Goal: Information Seeking & Learning: Find specific fact

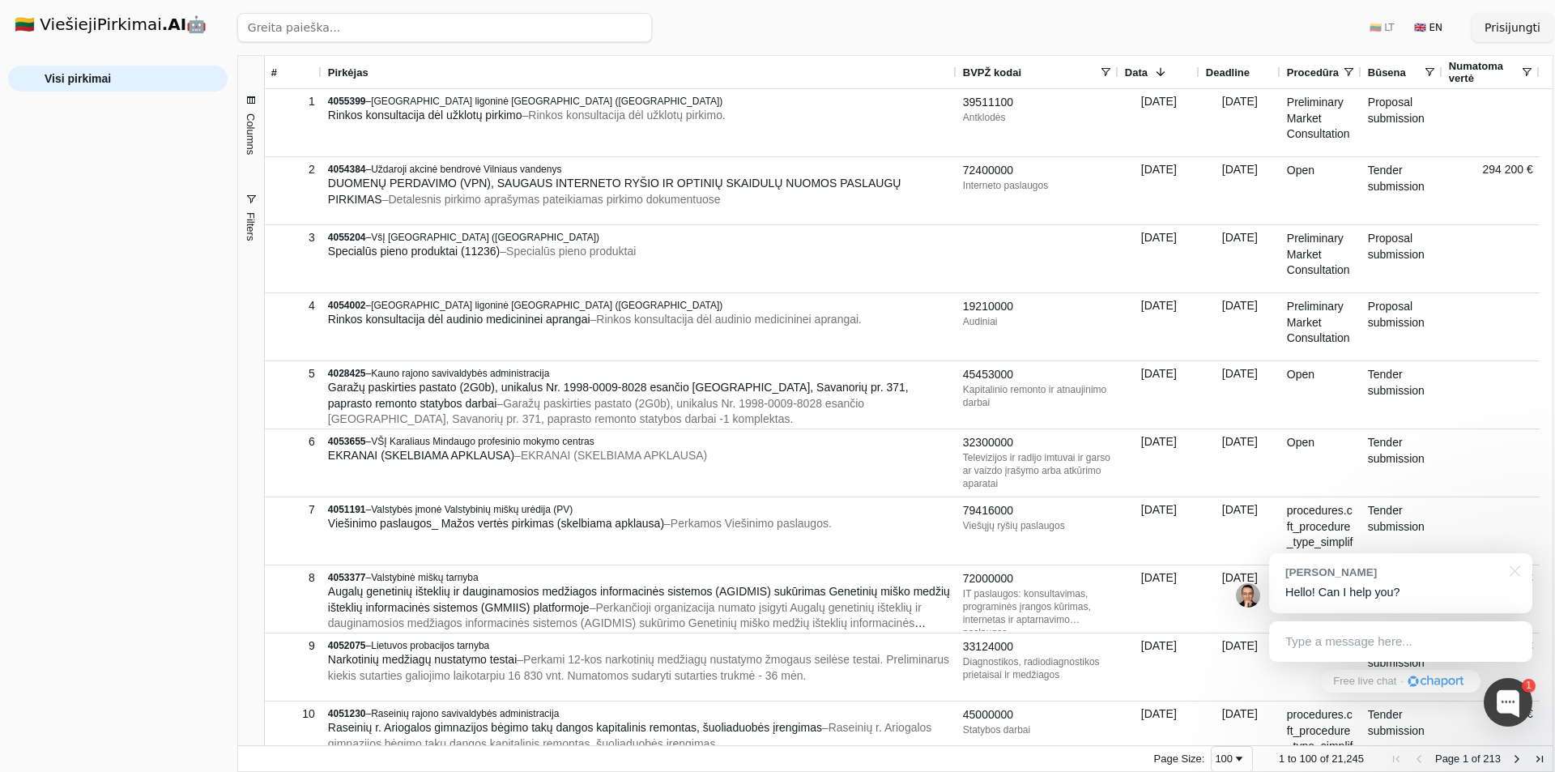
click at [342, 22] on input "search" at bounding box center [444, 27] width 415 height 29
paste input "[URL]"
type input "[URL]"
click at [325, 27] on input "balso" at bounding box center [409, 27] width 345 height 29
click button "Ieškoti" at bounding box center [620, 27] width 63 height 29
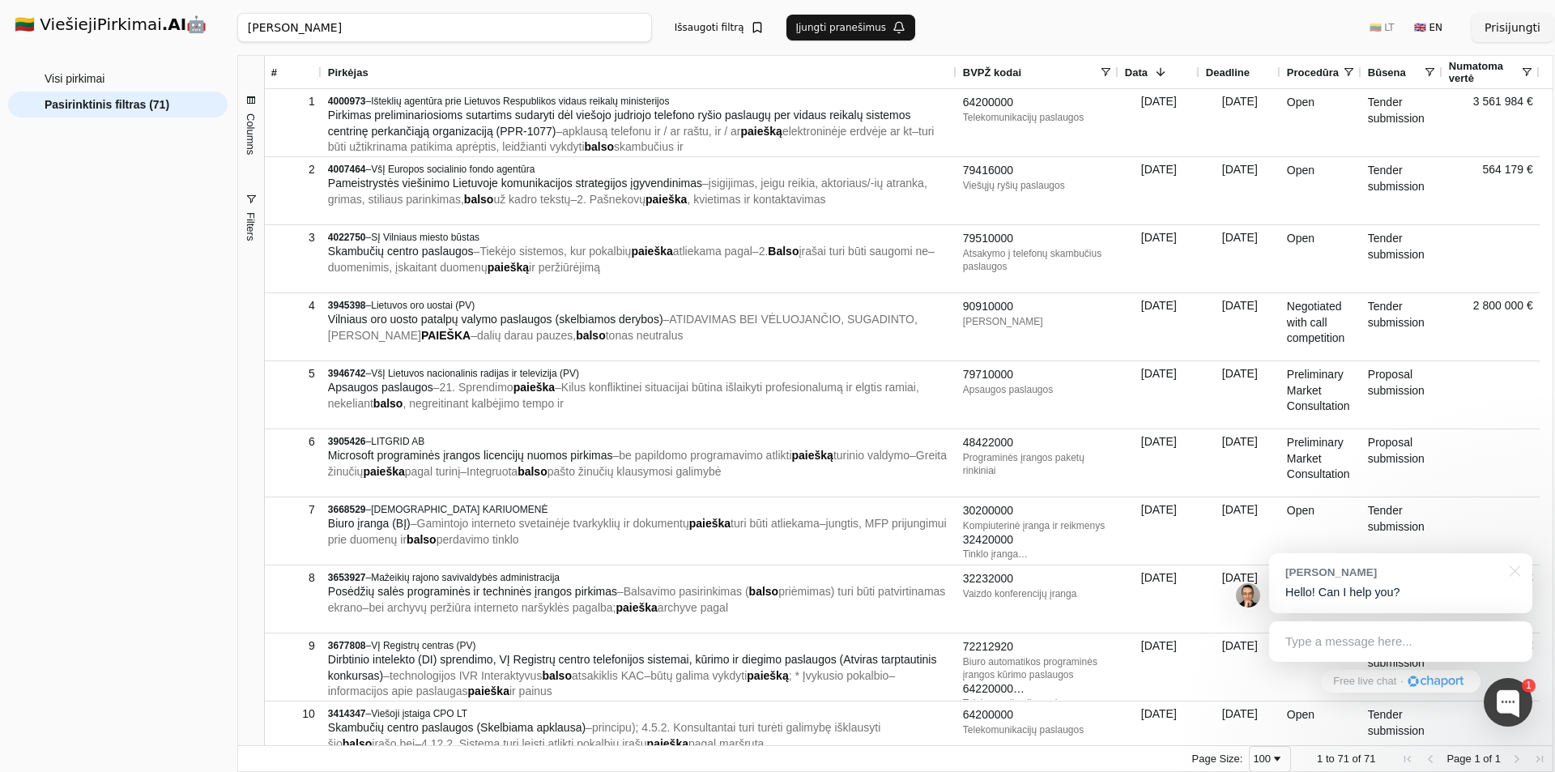
click at [516, 26] on input "[PERSON_NAME]" at bounding box center [444, 27] width 415 height 29
click button "Ieškoti" at bounding box center [620, 27] width 63 height 29
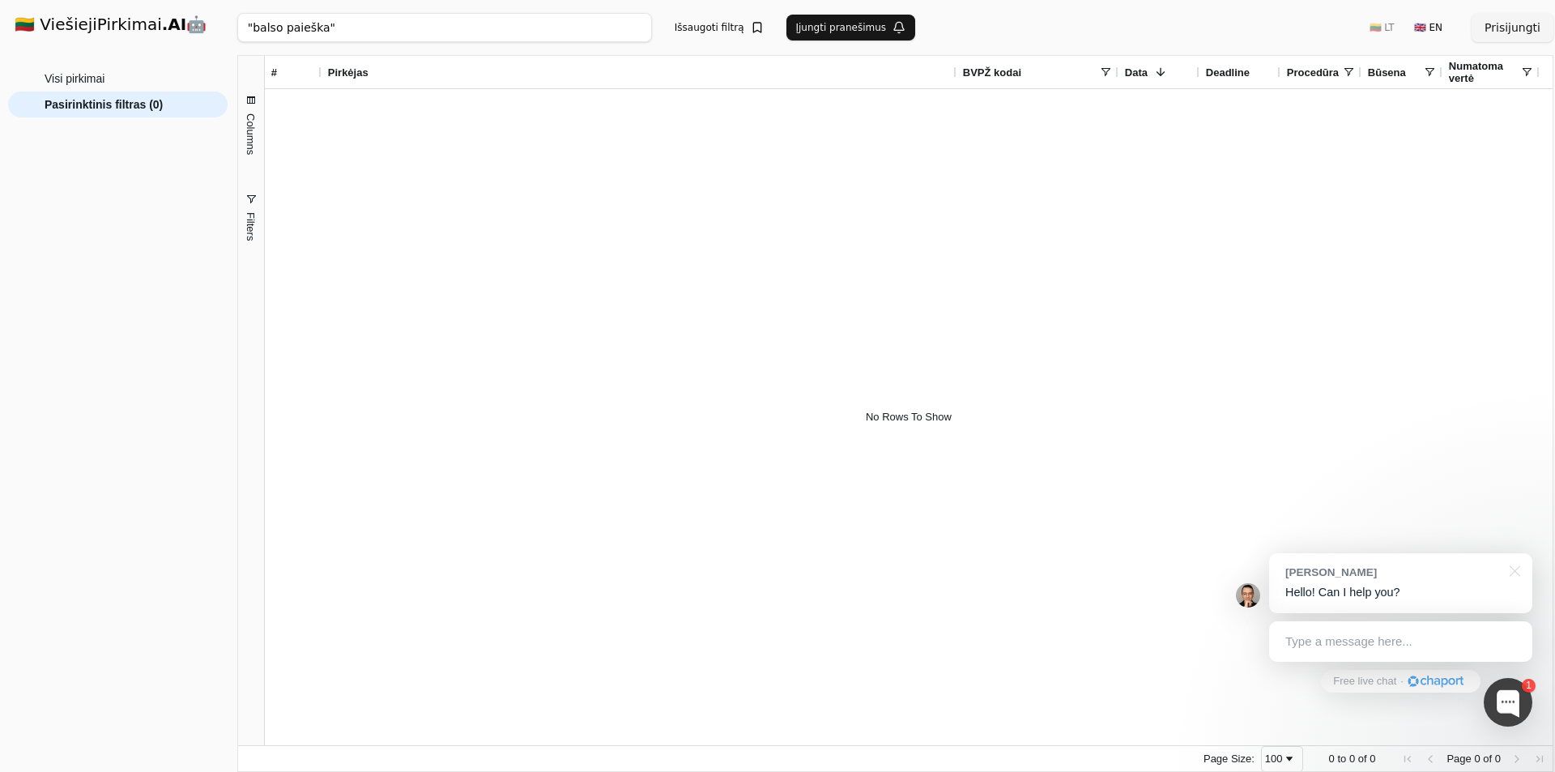
drag, startPoint x: 368, startPoint y: 32, endPoint x: -61, endPoint y: 34, distance: 429.2
click at [0, 34] on html "🇱🇹 ViešiejiPirkimai .AI 🤖 Prisijungti Group Visi pirkimai Pasirinktinis filtras…" at bounding box center [777, 386] width 1555 height 772
click button "Ieškoti" at bounding box center [620, 27] width 63 height 29
drag, startPoint x: 334, startPoint y: 34, endPoint x: -223, endPoint y: 43, distance: 556.4
click at [0, 43] on html "🇱🇹 ViešiejiPirkimai .AI 🤖 Prisijungti Group Visi pirkimai Pasirinktinis filtras…" at bounding box center [777, 386] width 1555 height 772
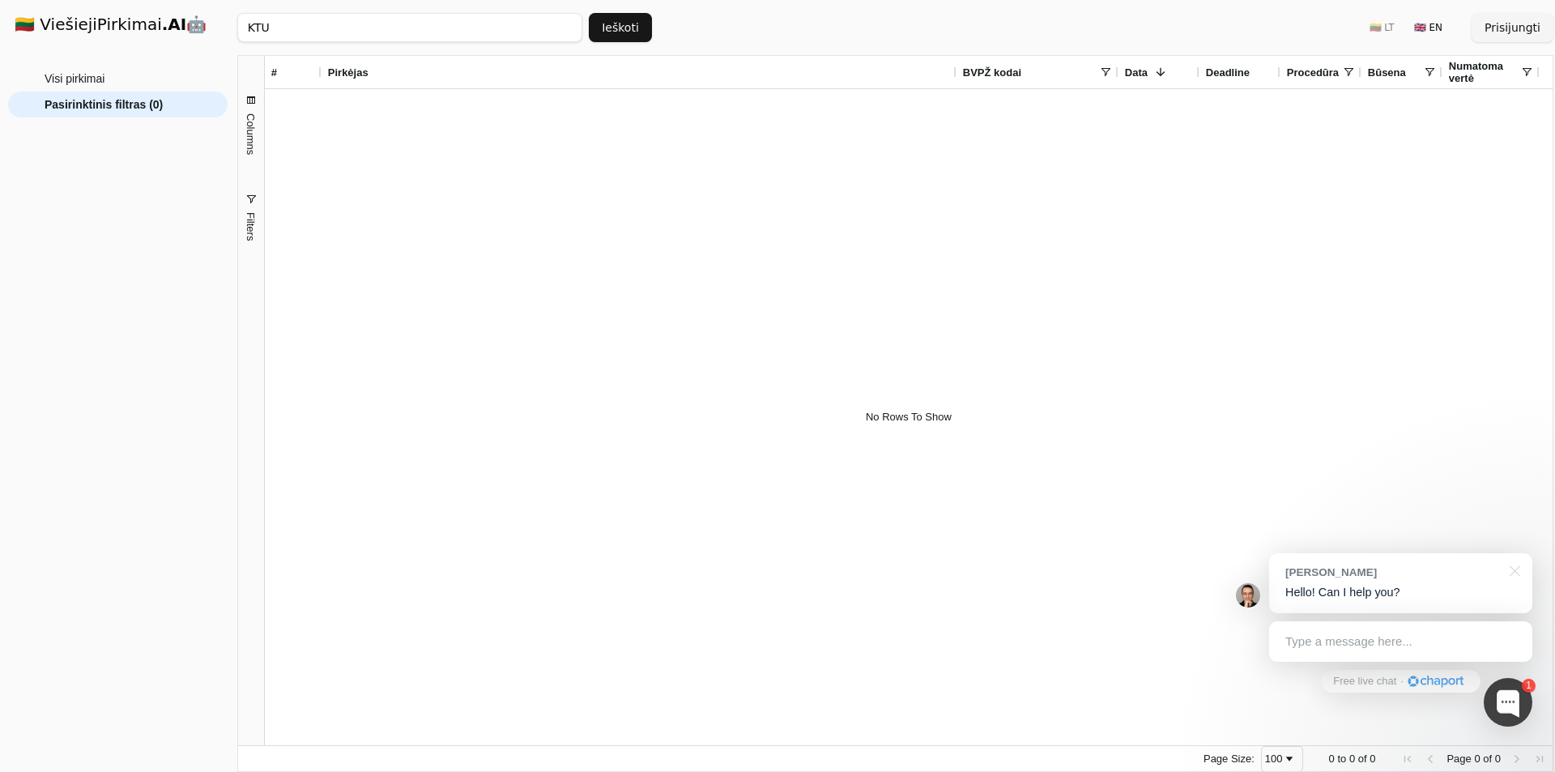
type input "KTU"
click button "Ieškoti" at bounding box center [620, 27] width 63 height 29
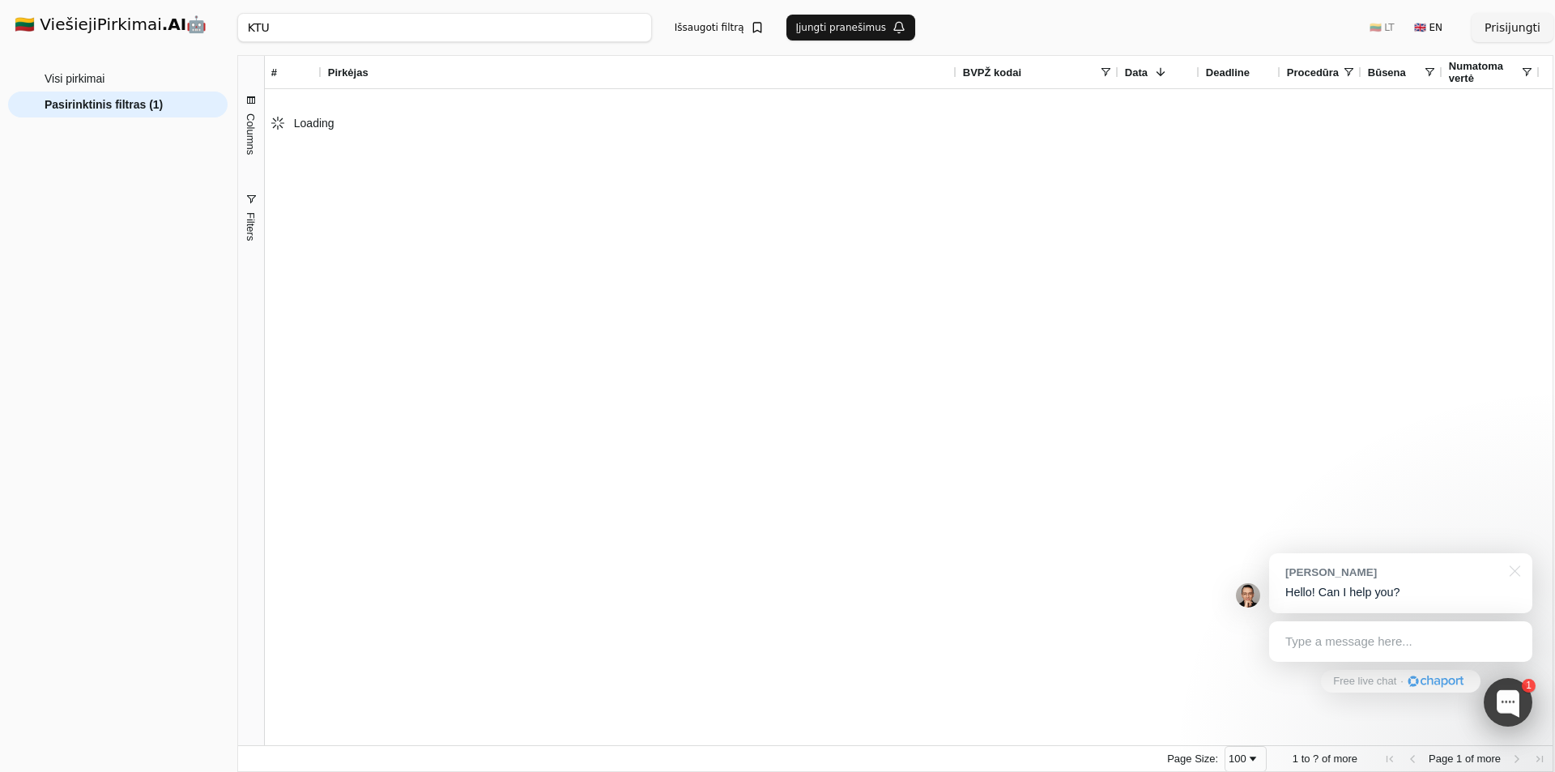
click at [1520, 707] on div at bounding box center [1508, 702] width 49 height 49
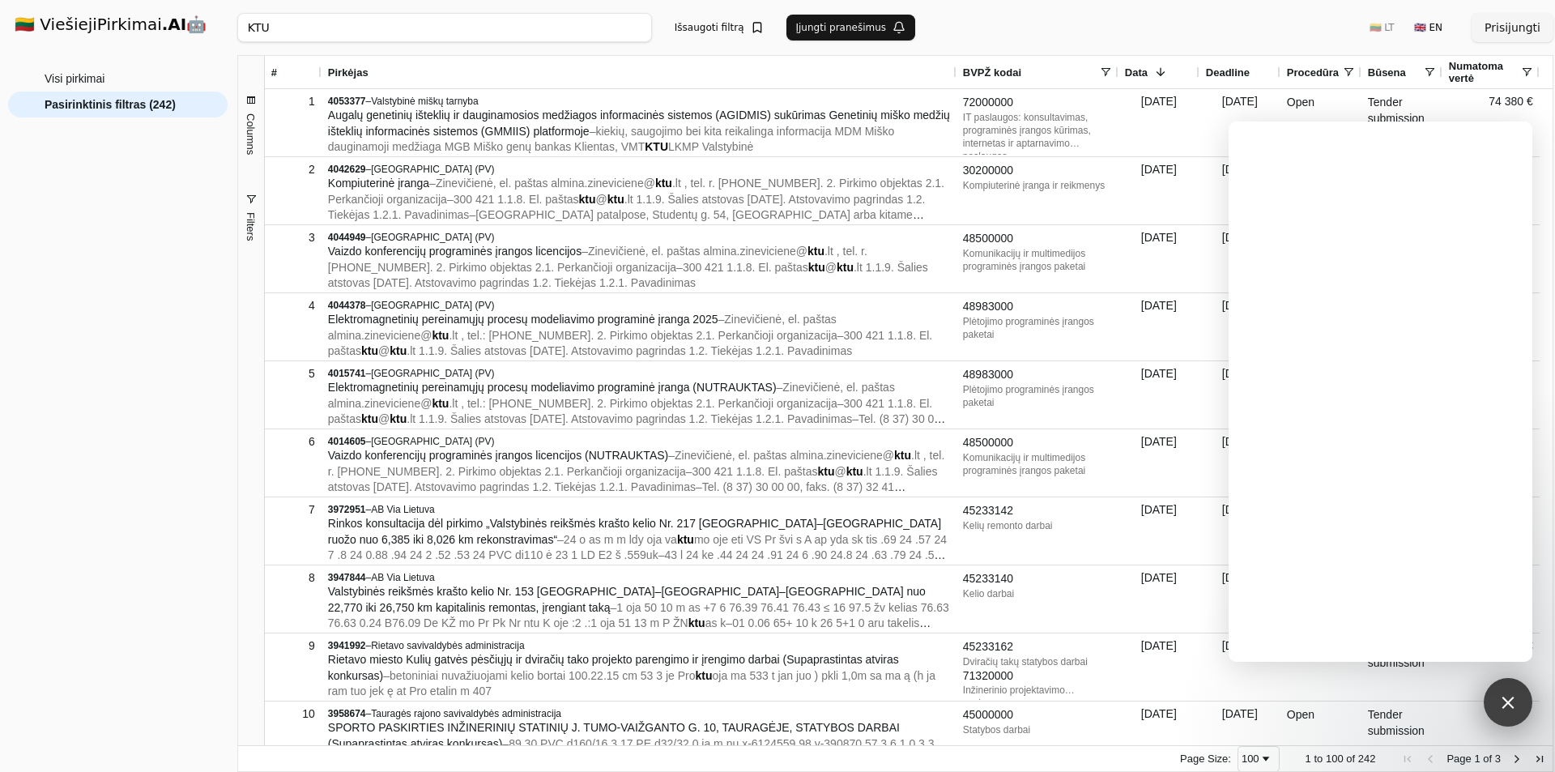
click at [1499, 705] on div "1" at bounding box center [1508, 702] width 49 height 49
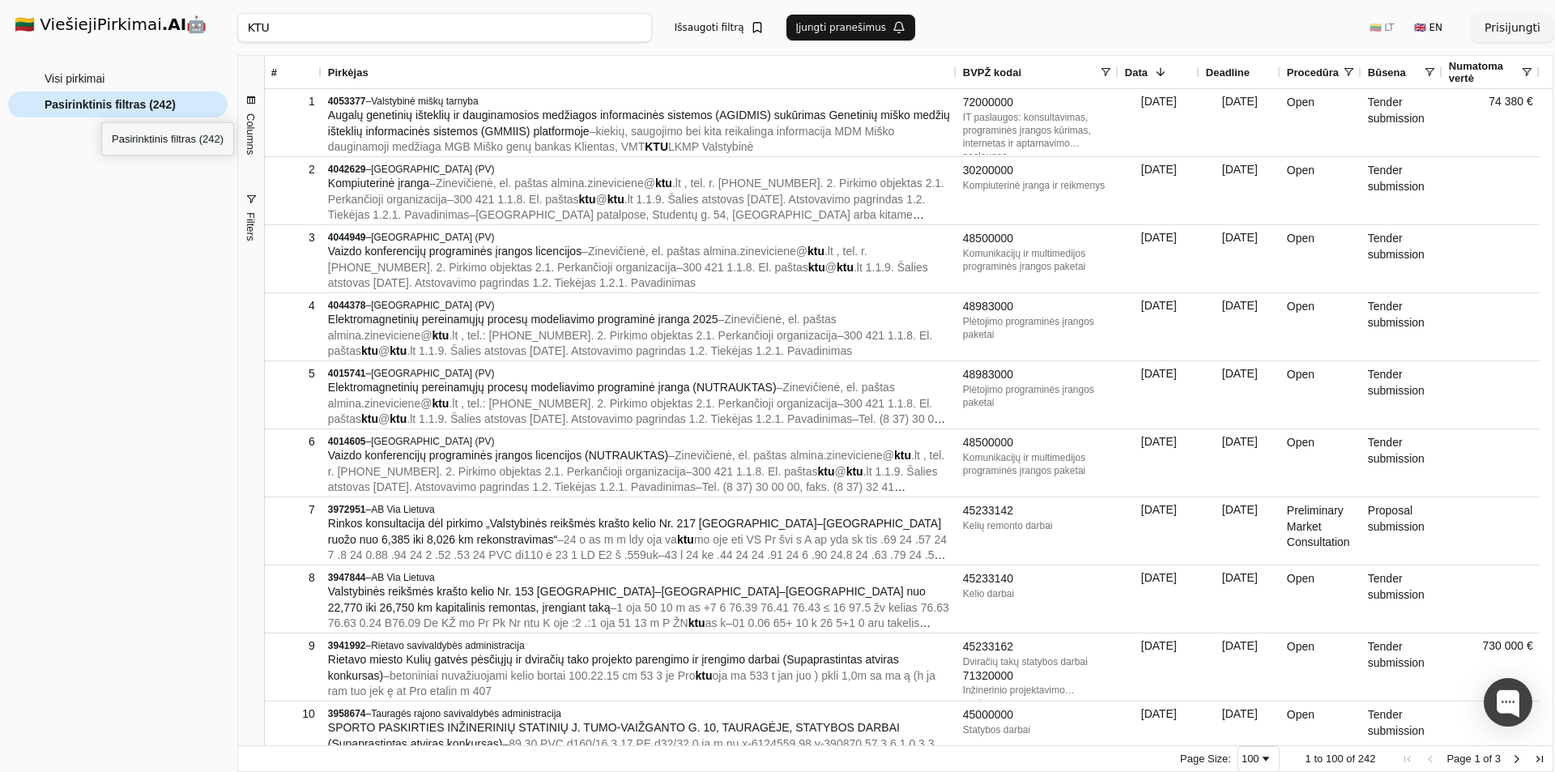
click at [101, 108] on span "Pasirinktinis filtras (242)" at bounding box center [110, 104] width 131 height 24
click at [83, 80] on span "Visi pirkimai" at bounding box center [75, 78] width 60 height 24
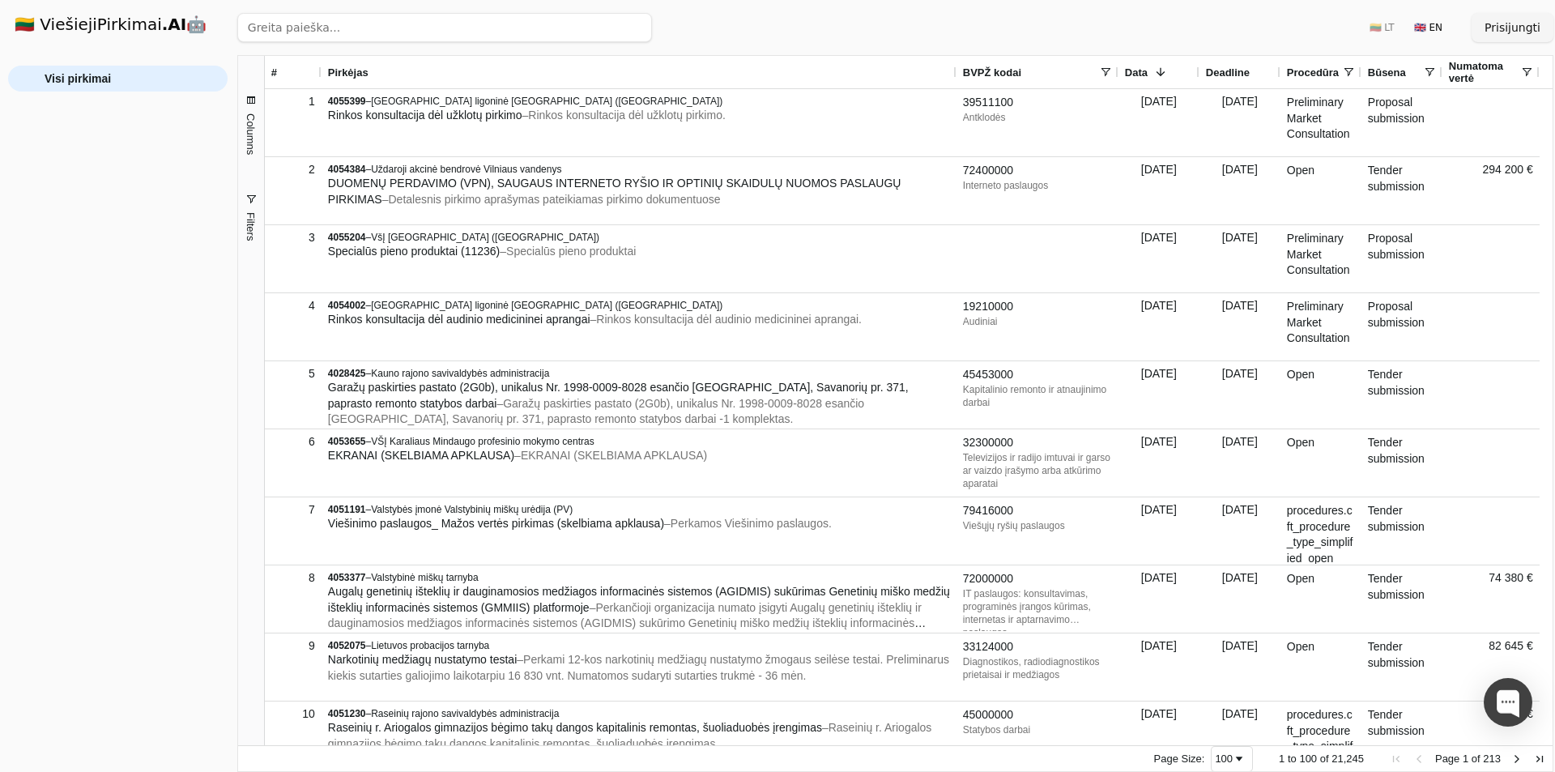
click at [1433, 65] on div "Būsena" at bounding box center [1402, 72] width 68 height 32
click at [1432, 70] on span at bounding box center [1429, 72] width 13 height 13
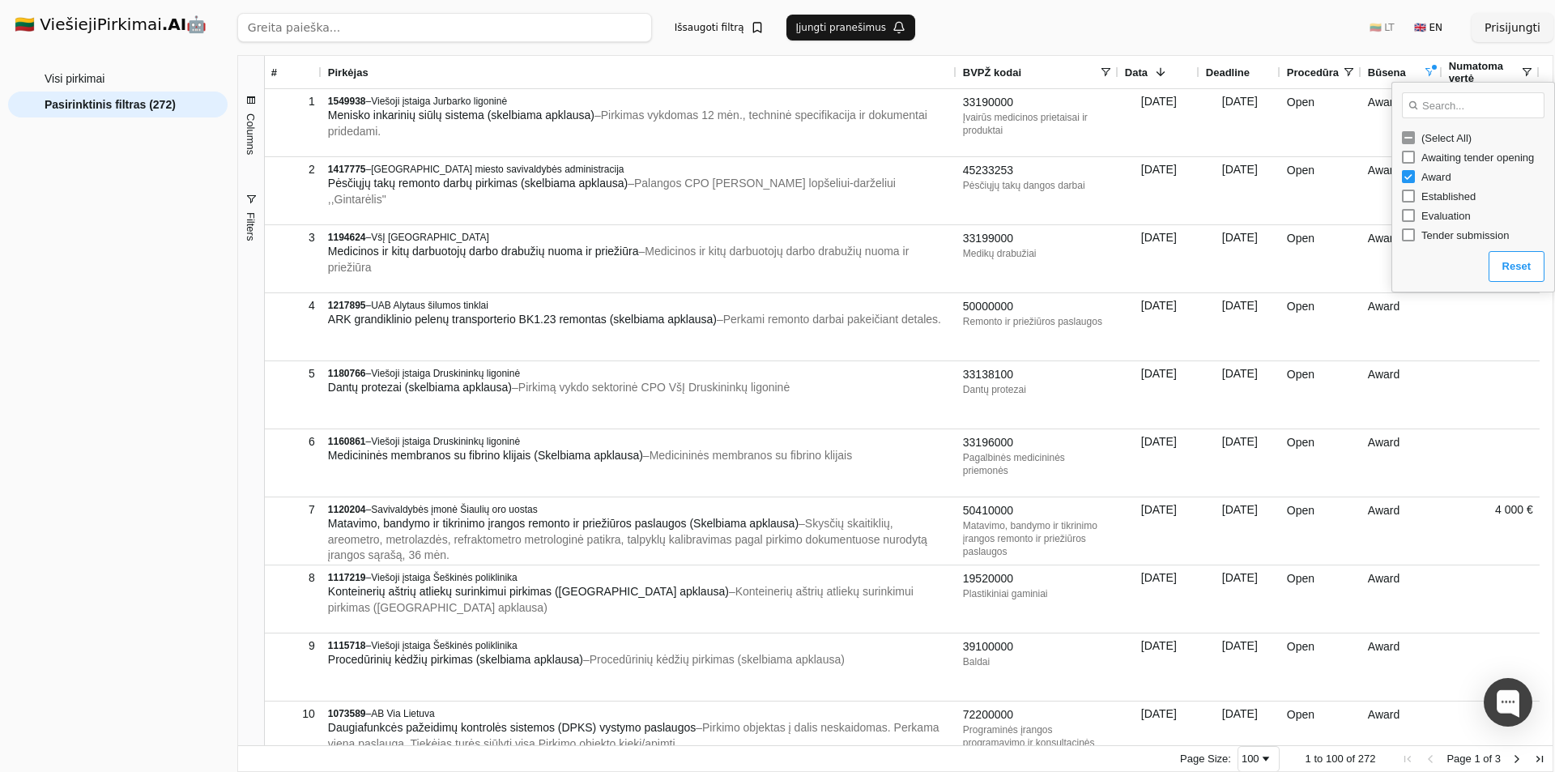
click at [455, 32] on input "search" at bounding box center [444, 27] width 415 height 29
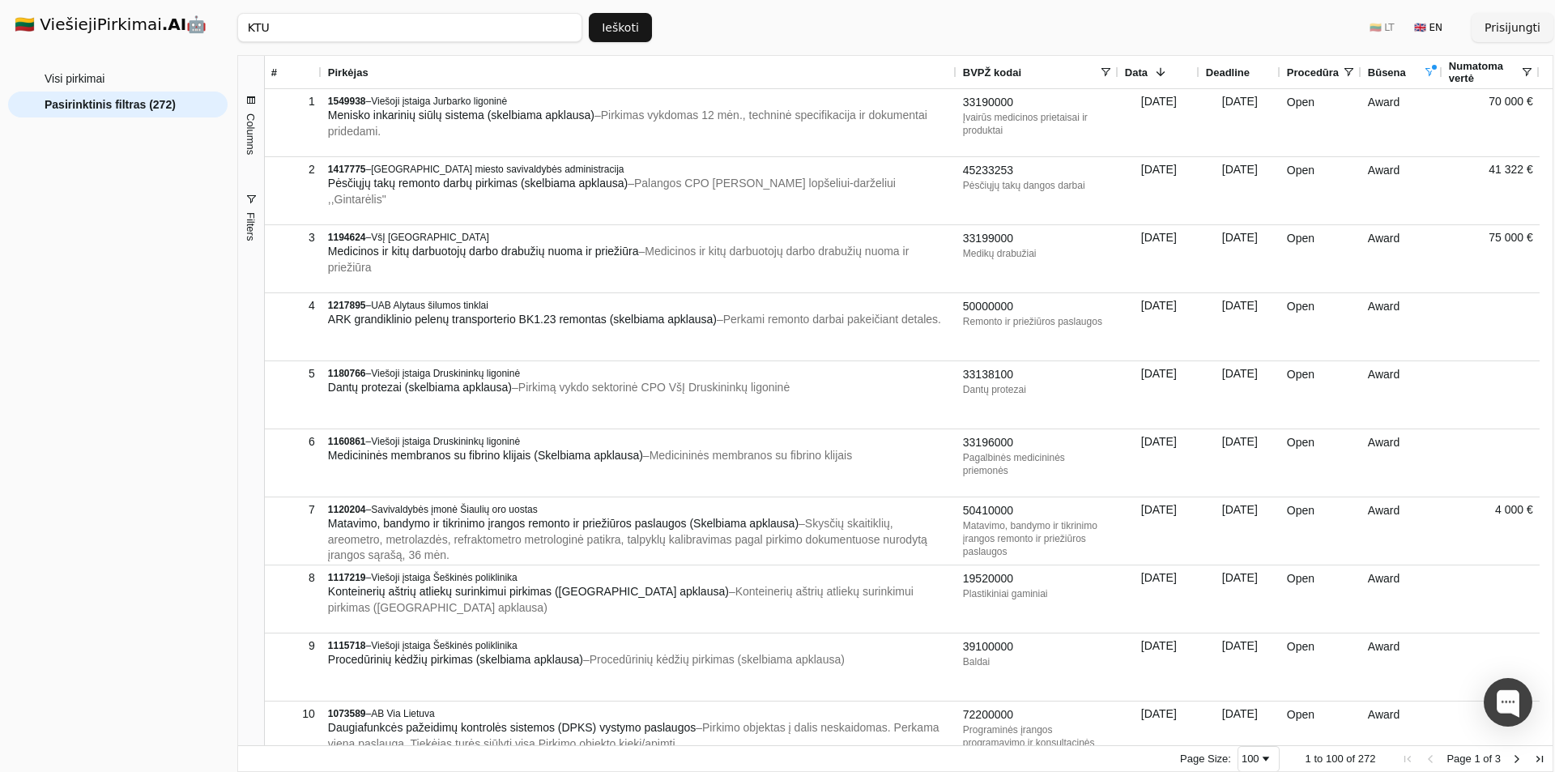
click at [630, 19] on button "Ieškoti" at bounding box center [620, 27] width 63 height 29
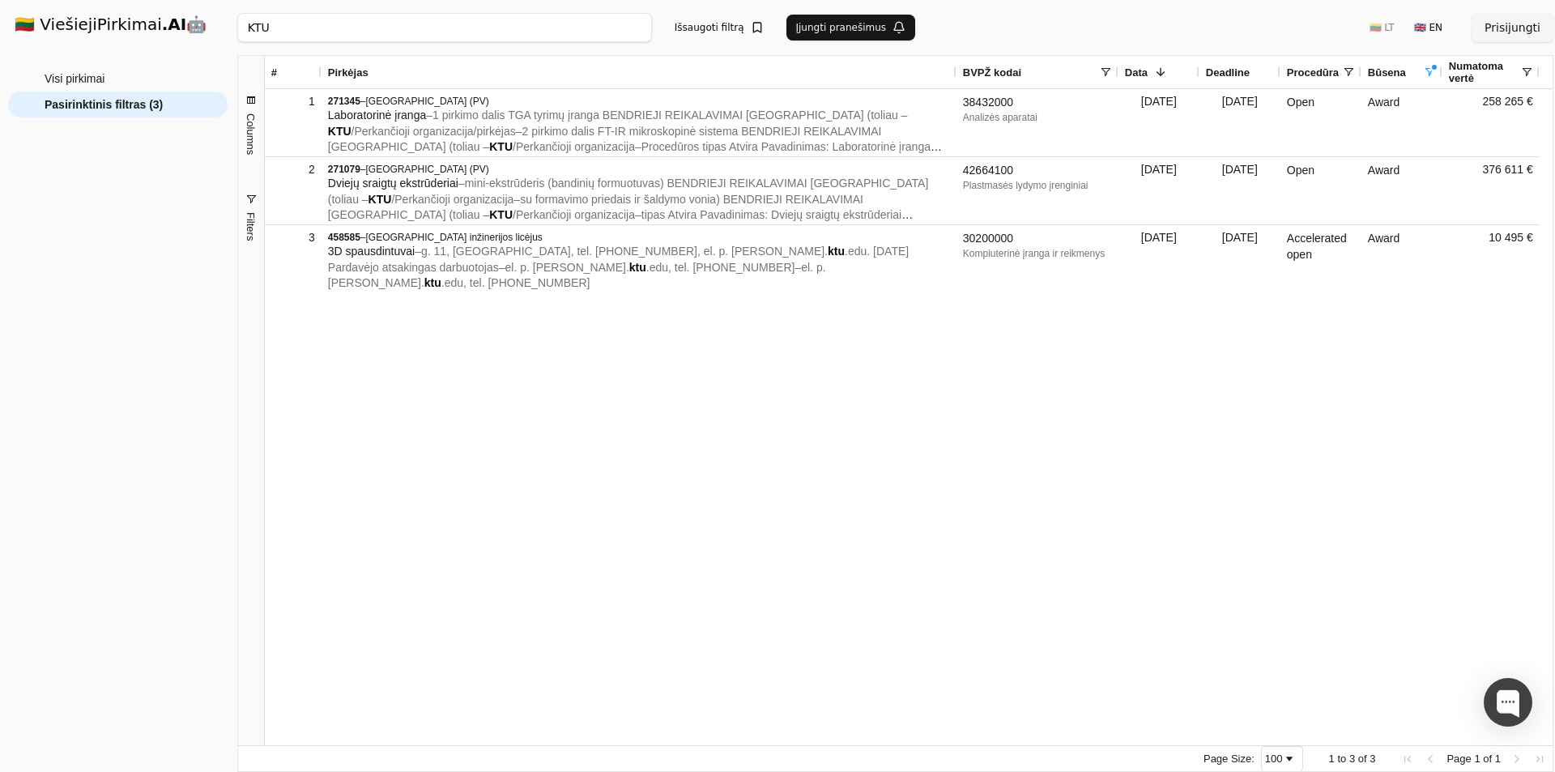
drag, startPoint x: 262, startPoint y: 34, endPoint x: 100, endPoint y: 39, distance: 162.9
click at [101, 36] on div "🇱🇹 ViešiejiPirkimai .AI 🤖 Prisijungti Group Visi pirkimai Pasirinktinis filtras…" at bounding box center [777, 386] width 1555 height 772
type input "balso"
click button "Ieškoti" at bounding box center [620, 27] width 63 height 29
